Goal: Find contact information: Find contact information

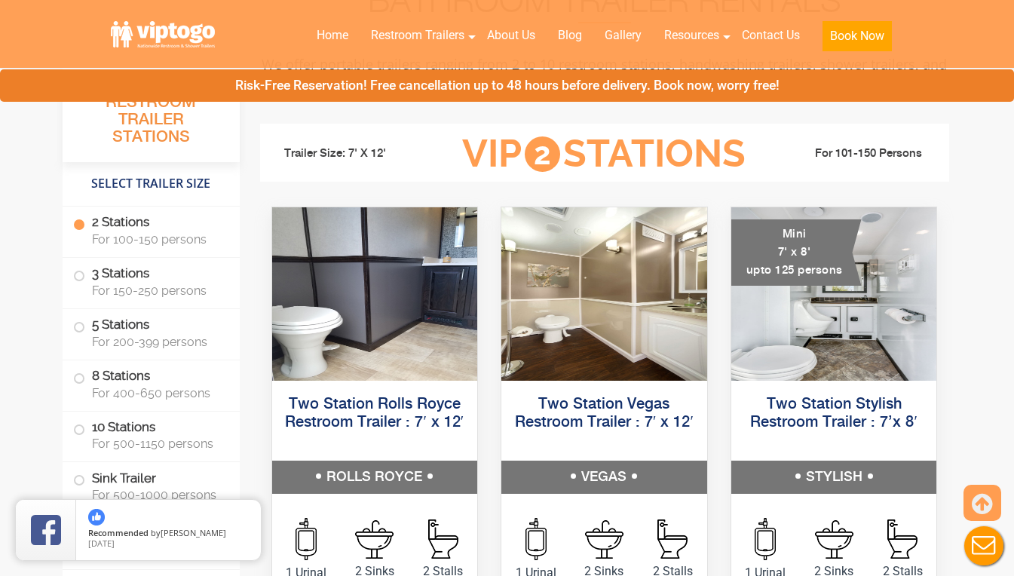
scroll to position [603, 0]
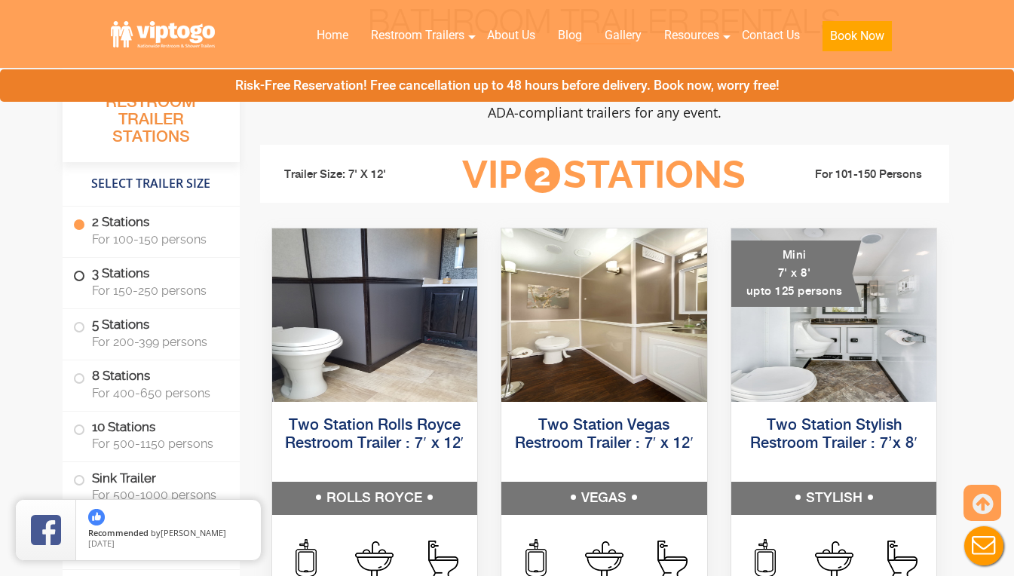
click at [75, 268] on label "3 Stations For 150-250 persons" at bounding box center [151, 281] width 156 height 47
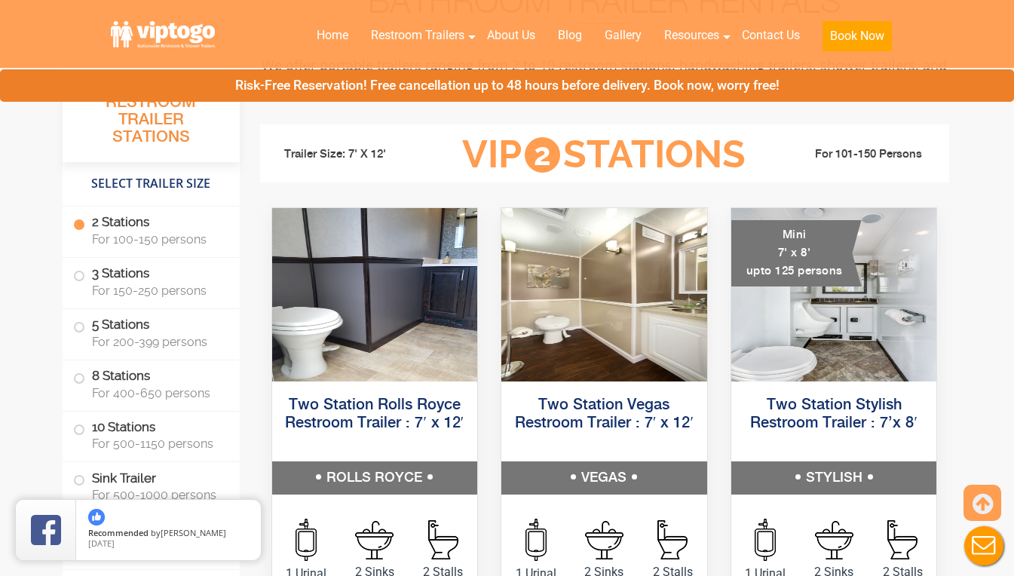
scroll to position [758, 0]
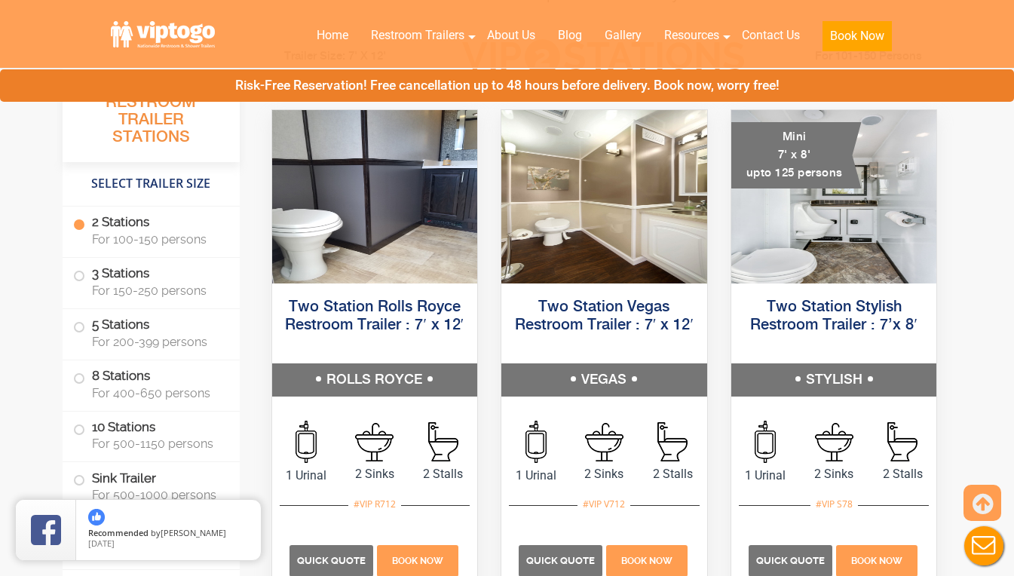
click at [76, 235] on label "2 Stations For 100-150 persons" at bounding box center [151, 230] width 156 height 47
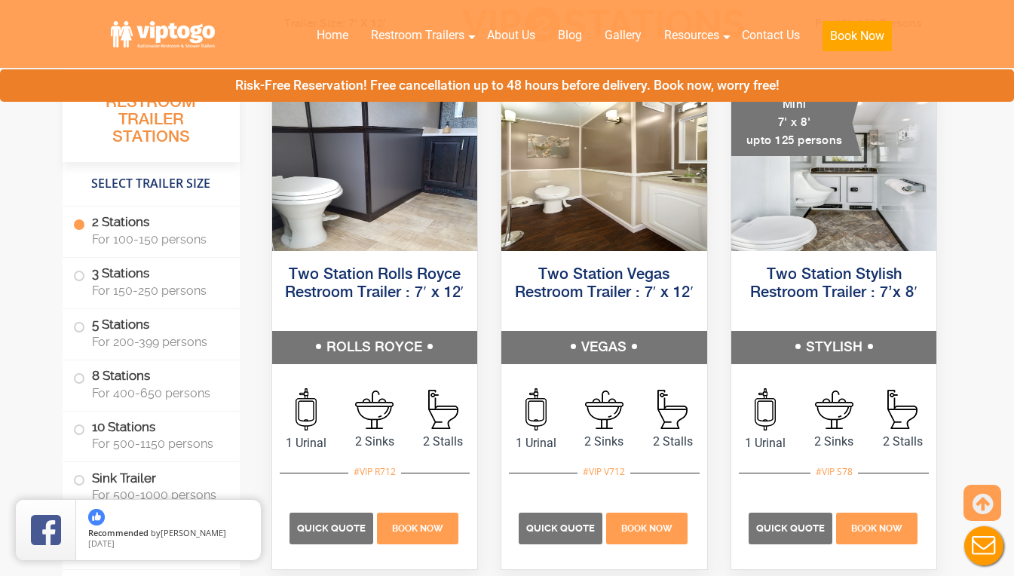
scroll to position [528, 0]
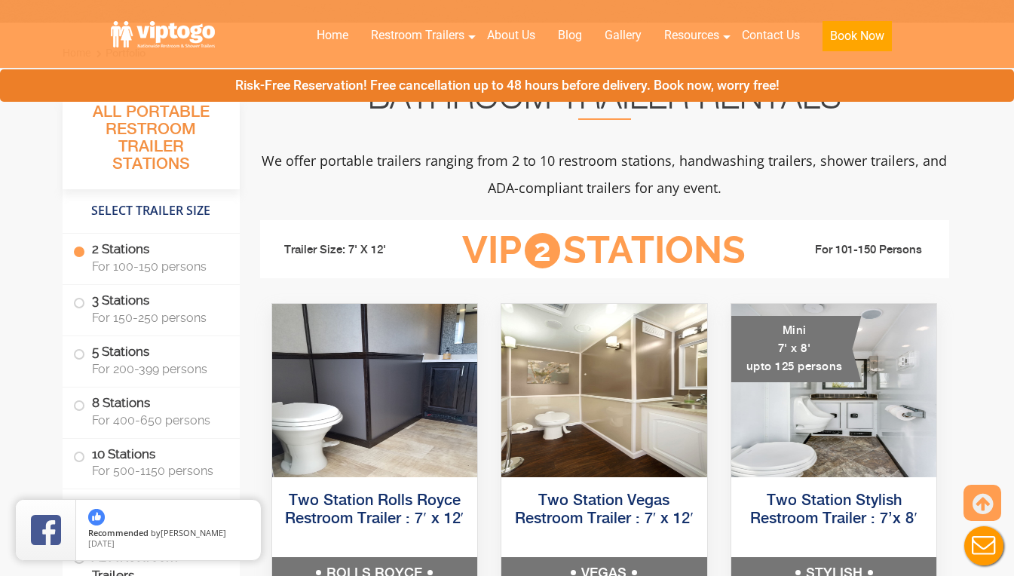
click at [155, 217] on h4 "Select Trailer Size" at bounding box center [151, 211] width 177 height 29
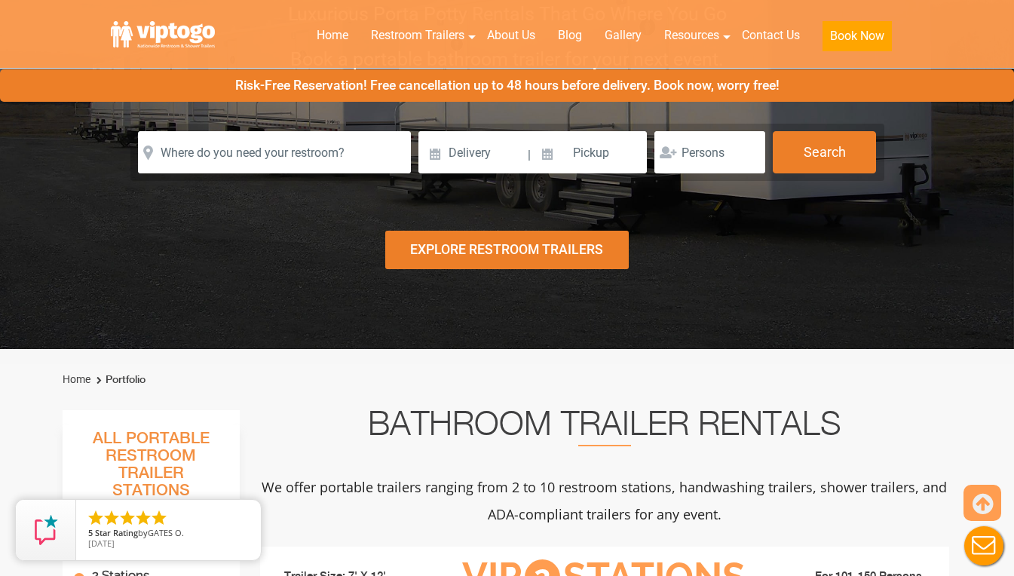
scroll to position [0, 0]
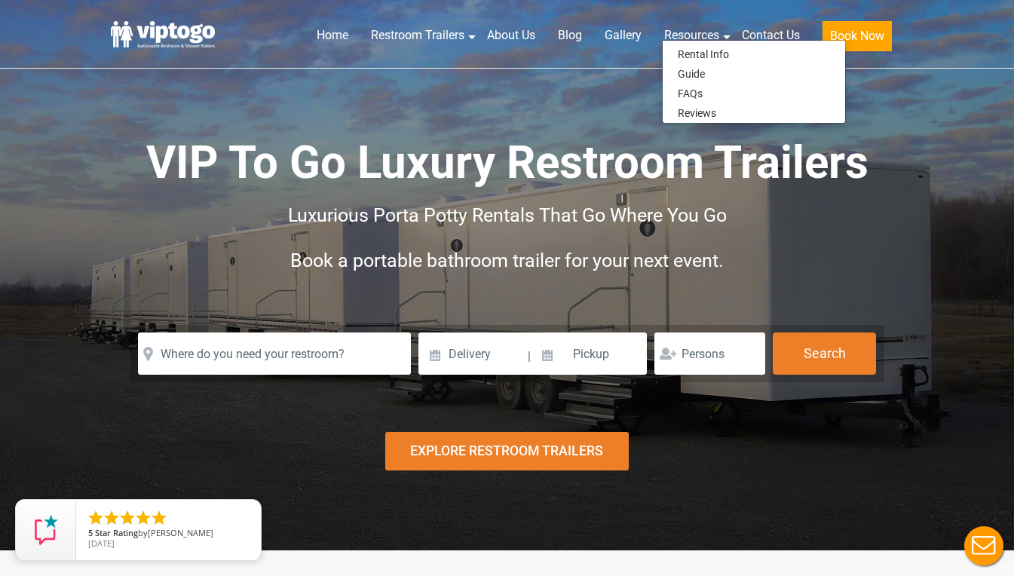
click at [578, 57] on ul "Home Restroom Trailers Restroom Trailers by Type All Restroom Trailers ADA Rest…" at bounding box center [604, 37] width 598 height 48
click at [621, 64] on header "Home Restroom Trailers Restroom Trailers by Type All Restroom Trailers ADA Rest…" at bounding box center [507, 34] width 1014 height 69
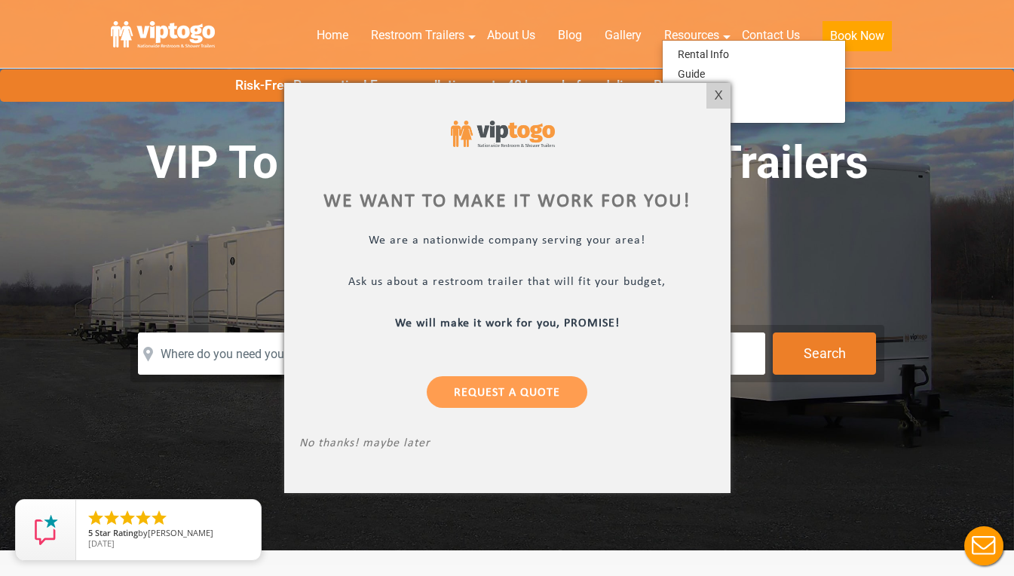
scroll to position [75, 0]
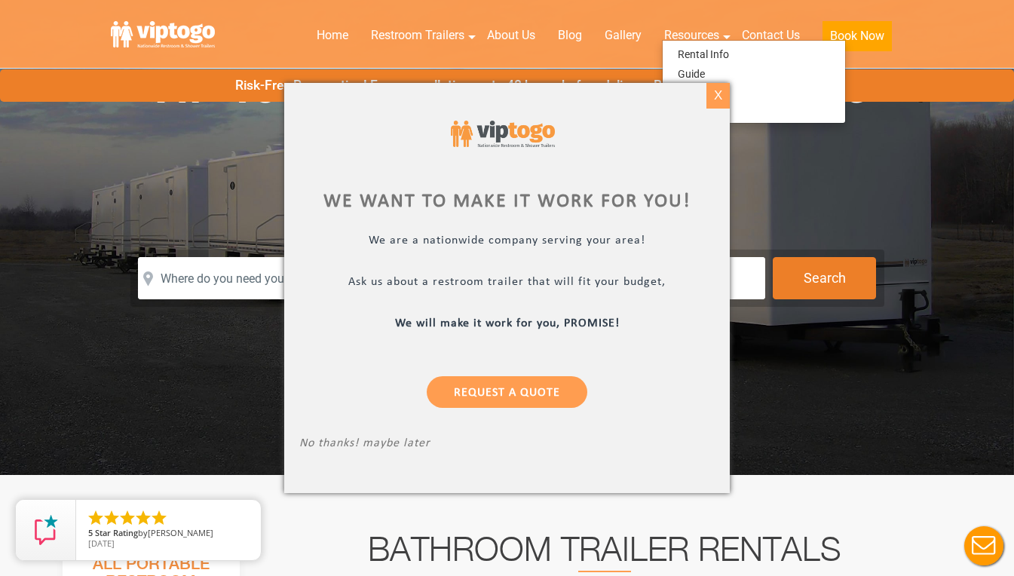
click at [722, 101] on div "X" at bounding box center [718, 96] width 23 height 26
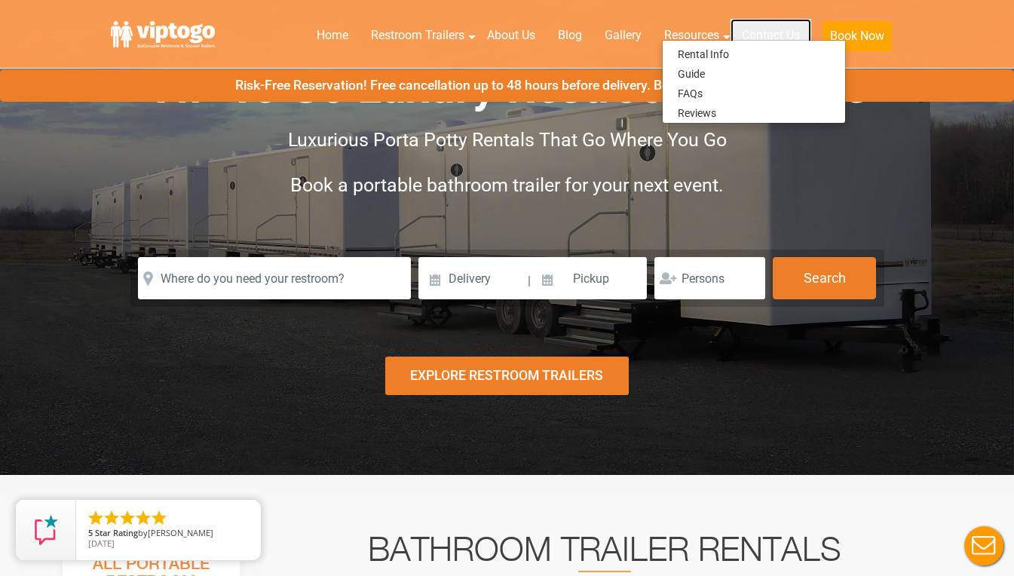
click at [752, 38] on link "Contact Us" at bounding box center [771, 35] width 81 height 33
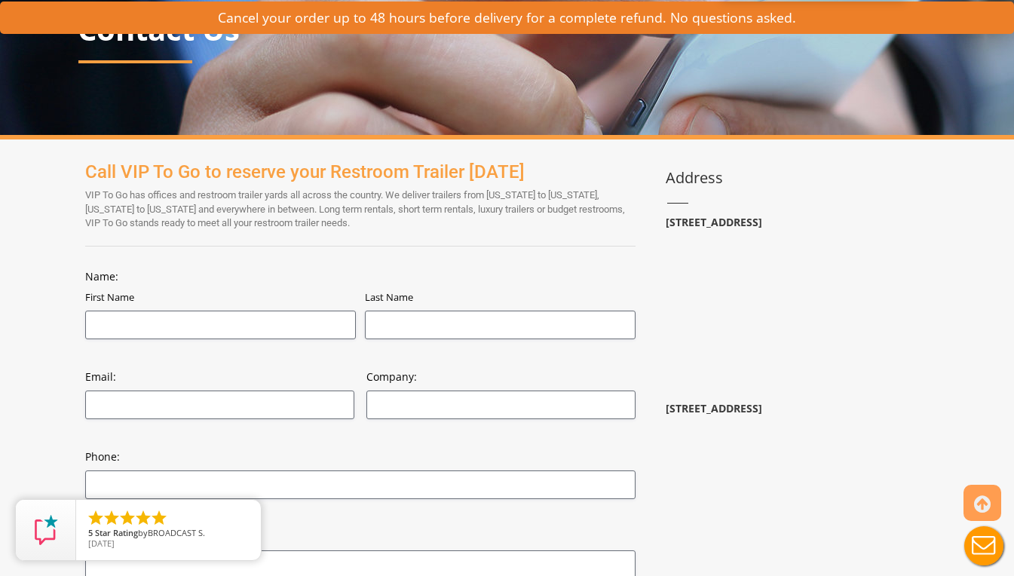
scroll to position [226, 0]
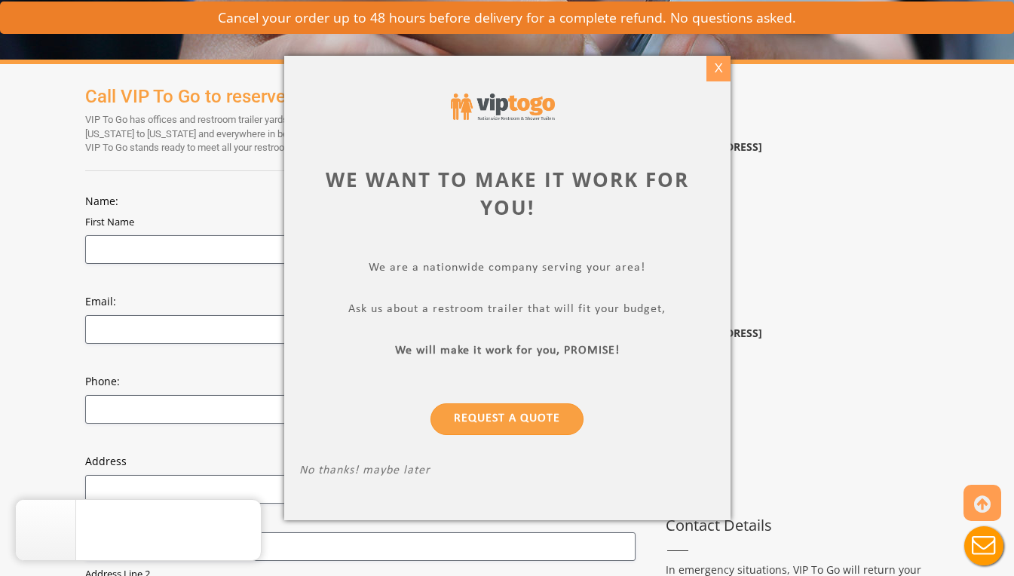
click at [708, 68] on div "X" at bounding box center [718, 69] width 23 height 26
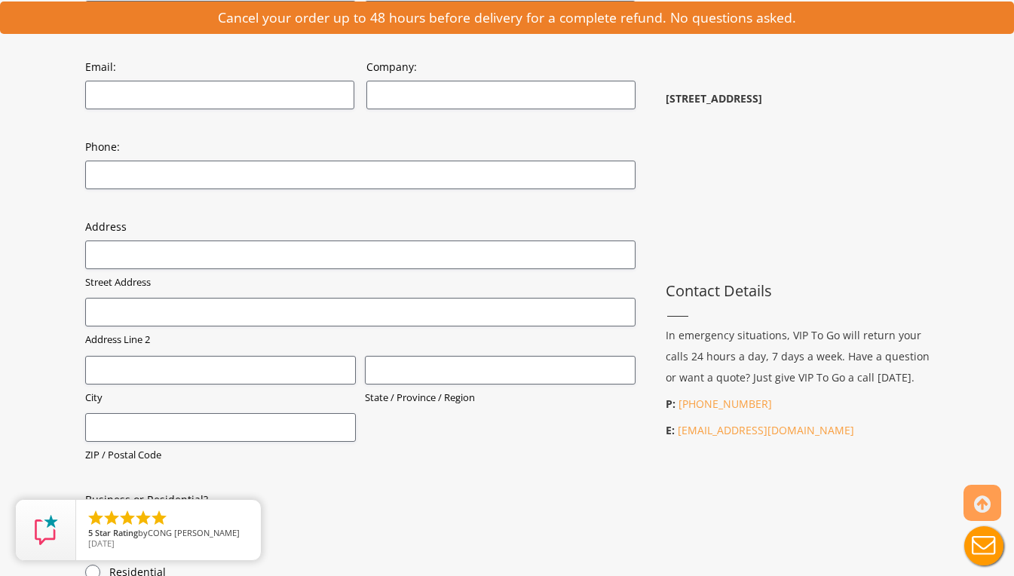
scroll to position [528, 0]
